Goal: Check status: Check status

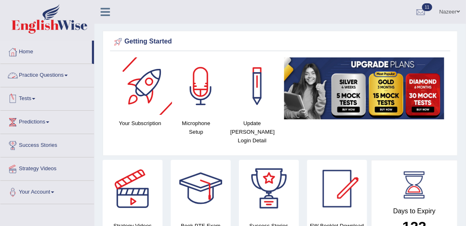
click at [35, 76] on link "Practice Questions" at bounding box center [47, 74] width 94 height 21
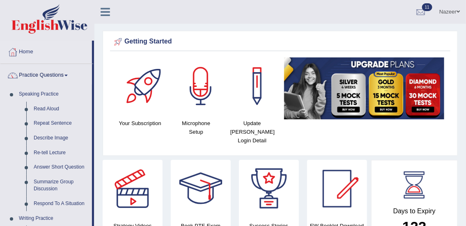
click at [35, 76] on link "Practice Questions" at bounding box center [46, 74] width 92 height 21
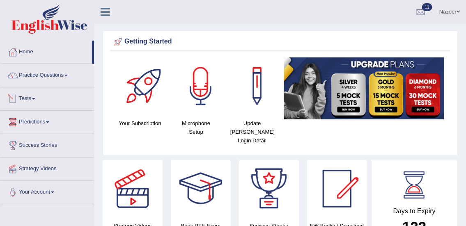
click at [26, 98] on link "Tests" at bounding box center [47, 98] width 94 height 21
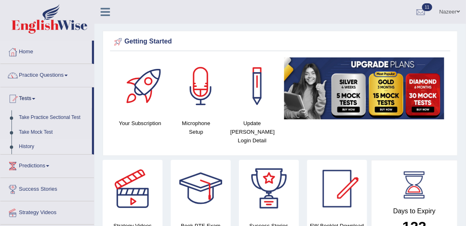
click at [25, 147] on link "History" at bounding box center [53, 147] width 77 height 15
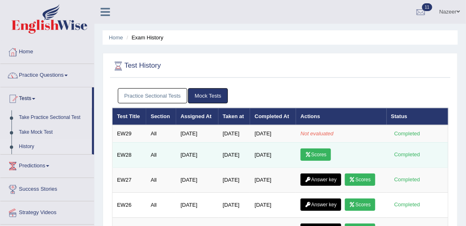
click at [321, 154] on link "Scores" at bounding box center [316, 155] width 30 height 12
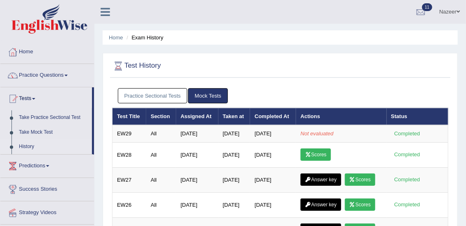
click at [164, 97] on link "Practice Sectional Tests" at bounding box center [153, 95] width 70 height 15
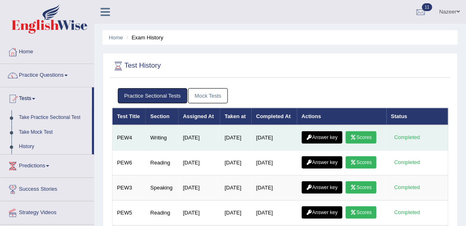
click at [346, 144] on link "Scores" at bounding box center [361, 137] width 30 height 12
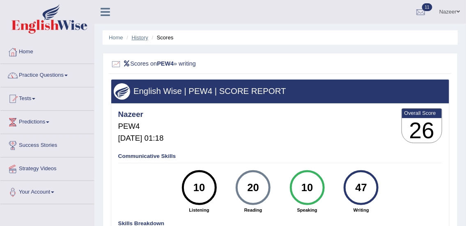
click at [138, 36] on link "History" at bounding box center [140, 38] width 16 height 6
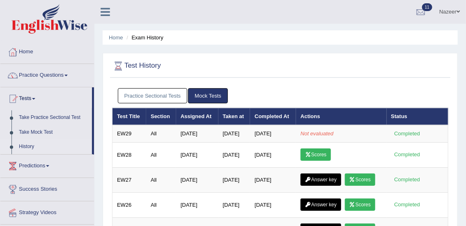
click at [166, 94] on link "Practice Sectional Tests" at bounding box center [153, 95] width 70 height 15
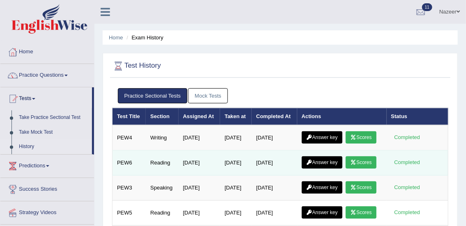
click at [346, 169] on link "Scores" at bounding box center [361, 163] width 30 height 12
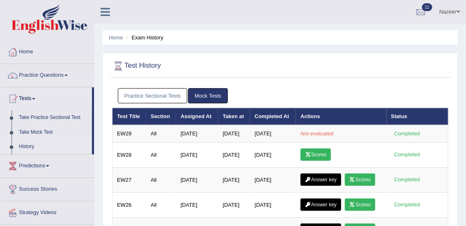
click at [153, 94] on link "Practice Sectional Tests" at bounding box center [153, 95] width 70 height 15
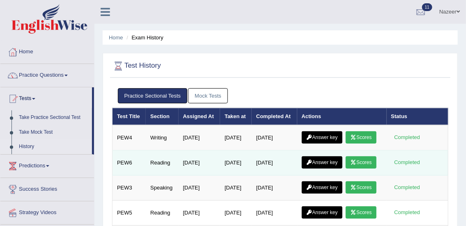
click at [346, 169] on link "Scores" at bounding box center [361, 163] width 30 height 12
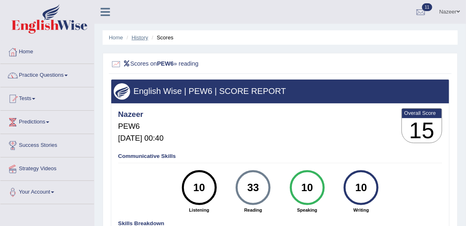
click at [139, 37] on link "History" at bounding box center [140, 38] width 16 height 6
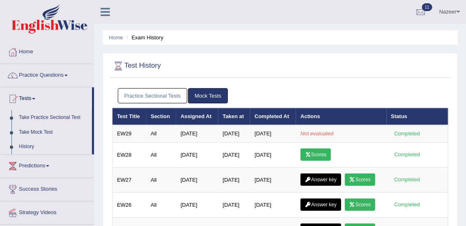
click at [160, 94] on link "Practice Sectional Tests" at bounding box center [153, 95] width 70 height 15
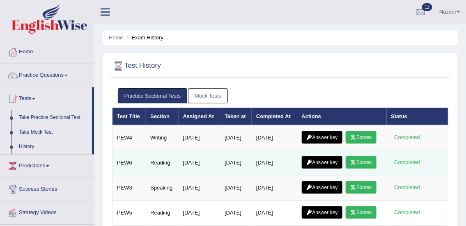
click at [337, 169] on link "Answer key" at bounding box center [322, 163] width 41 height 12
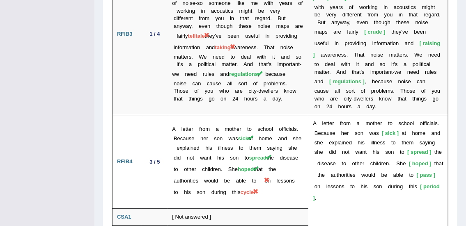
scroll to position [1866, 0]
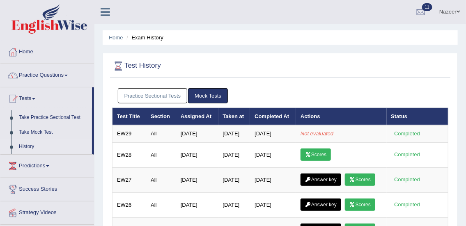
click at [143, 92] on link "Practice Sectional Tests" at bounding box center [153, 95] width 70 height 15
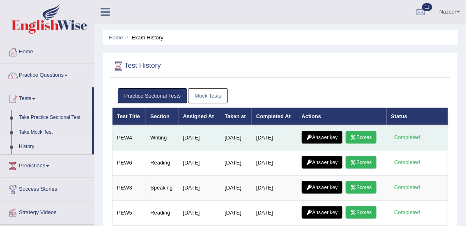
click at [323, 143] on link "Answer key" at bounding box center [322, 137] width 41 height 12
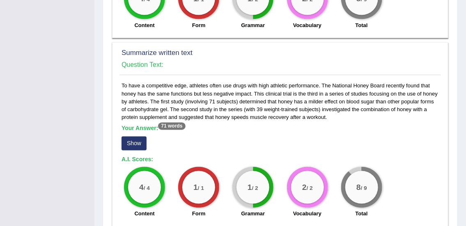
scroll to position [393, 0]
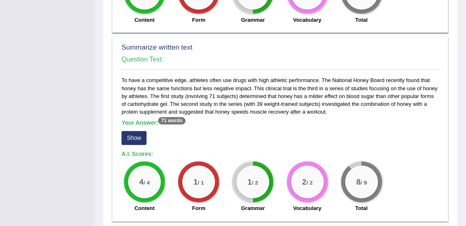
click at [136, 131] on button "Show" at bounding box center [134, 138] width 25 height 14
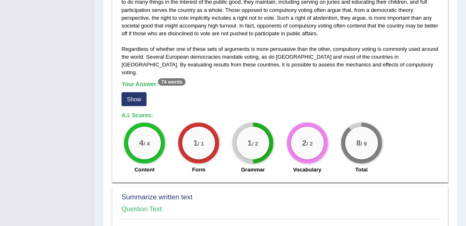
scroll to position [241, 0]
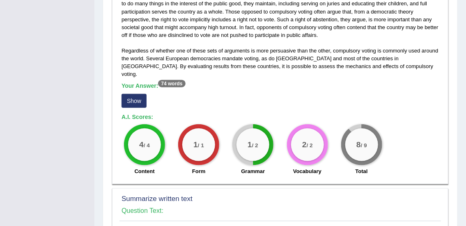
click at [137, 94] on button "Show" at bounding box center [134, 101] width 25 height 14
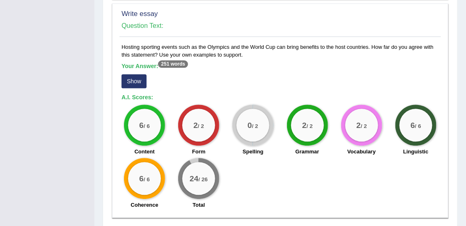
scroll to position [668, 0]
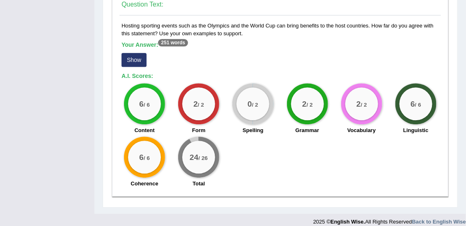
click at [140, 53] on button "Show" at bounding box center [134, 60] width 25 height 14
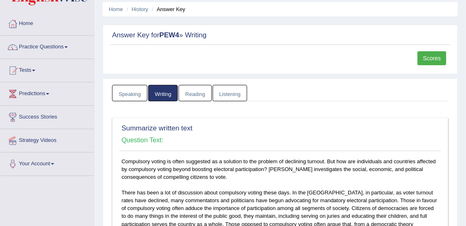
scroll to position [0, 0]
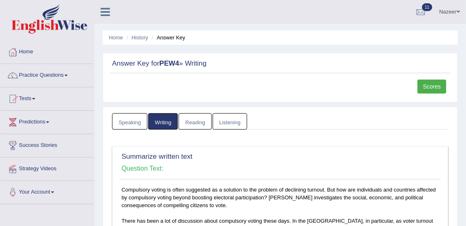
click at [28, 102] on link "Tests" at bounding box center [47, 98] width 94 height 21
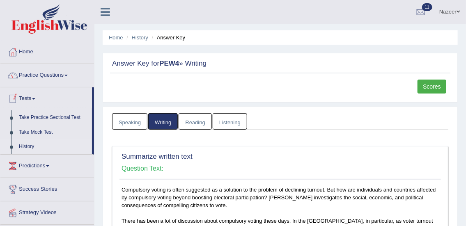
click at [29, 148] on link "History" at bounding box center [53, 147] width 77 height 15
